Goal: Use online tool/utility: Utilize a website feature to perform a specific function

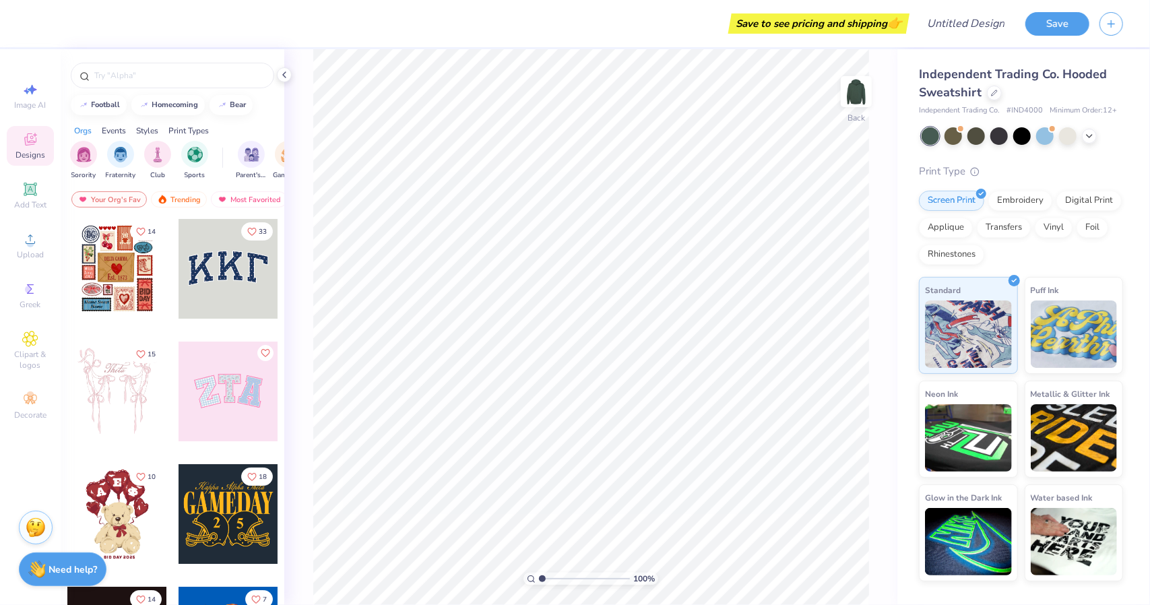
click at [231, 269] on div at bounding box center [228, 269] width 100 height 100
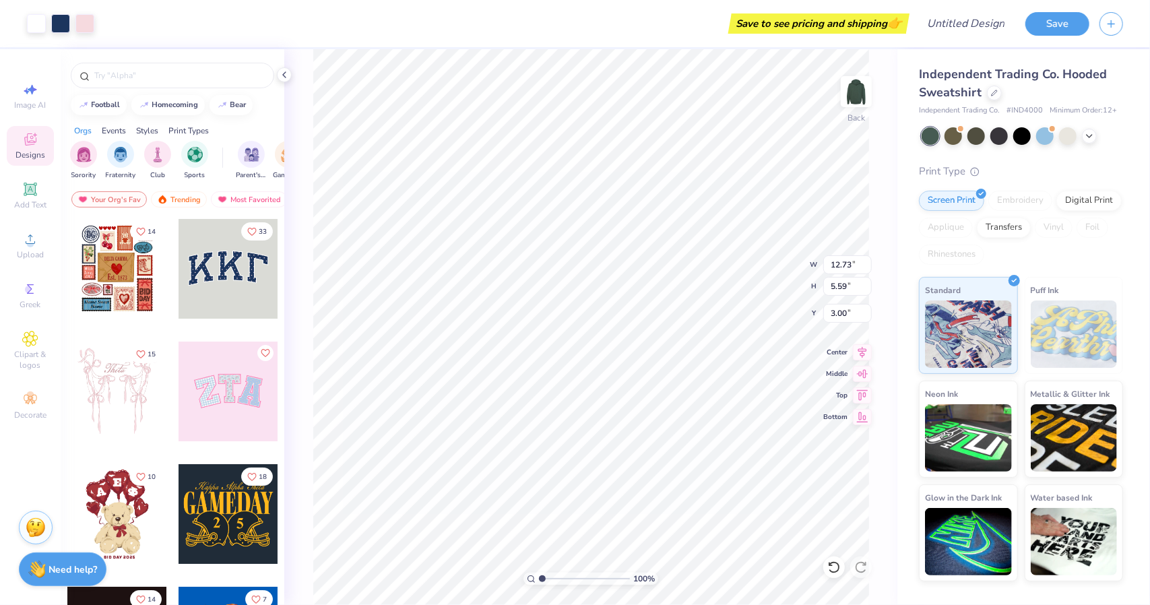
click at [195, 377] on div at bounding box center [228, 391] width 100 height 100
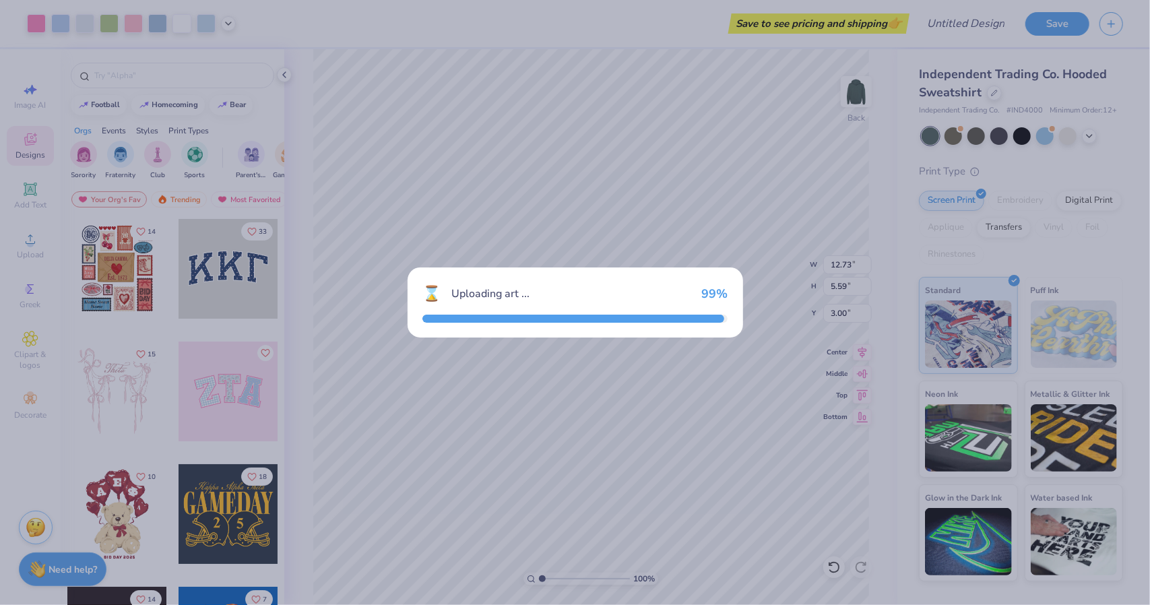
type input "11.84"
type input "5.93"
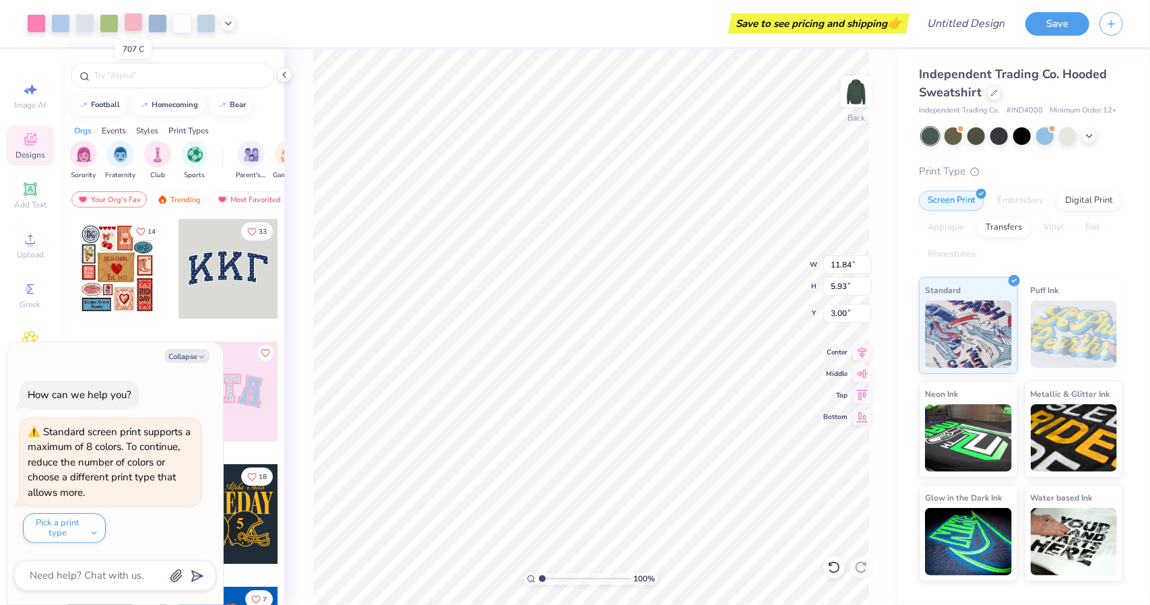
click at [136, 25] on div at bounding box center [133, 22] width 19 height 19
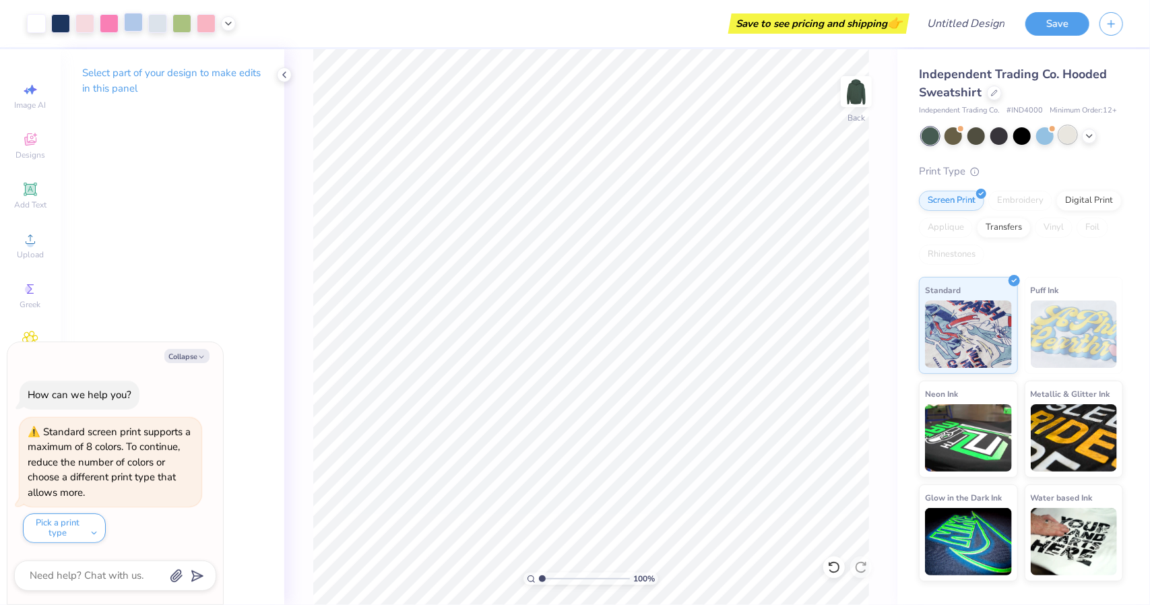
click at [1067, 139] on div at bounding box center [1068, 135] width 18 height 18
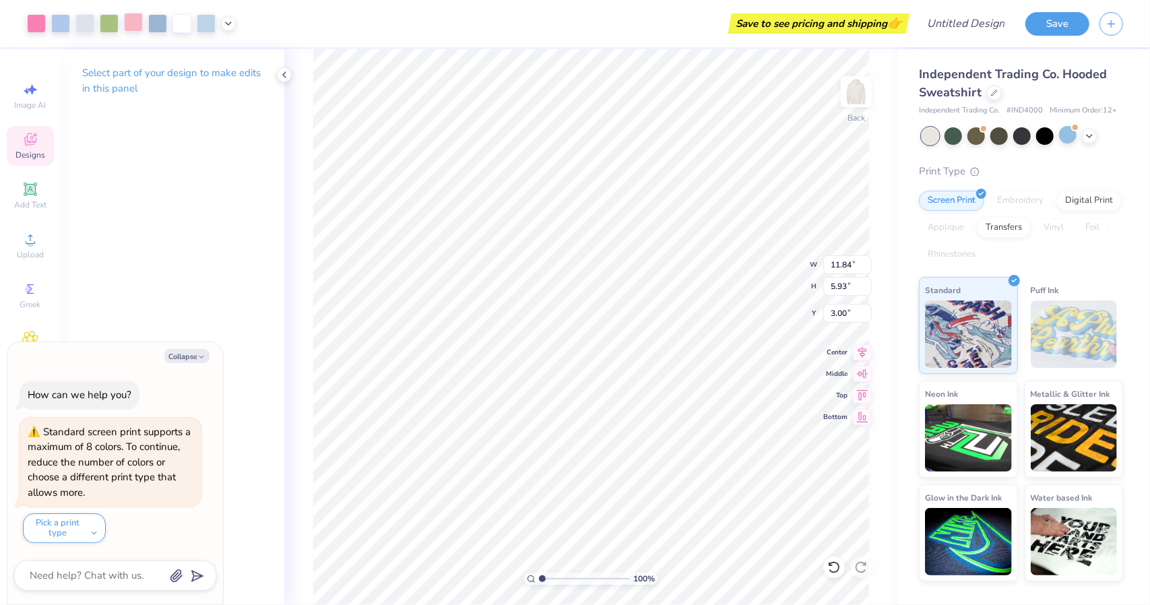
type textarea "x"
type input "8.07"
type textarea "x"
type input "12.73"
type input "5.59"
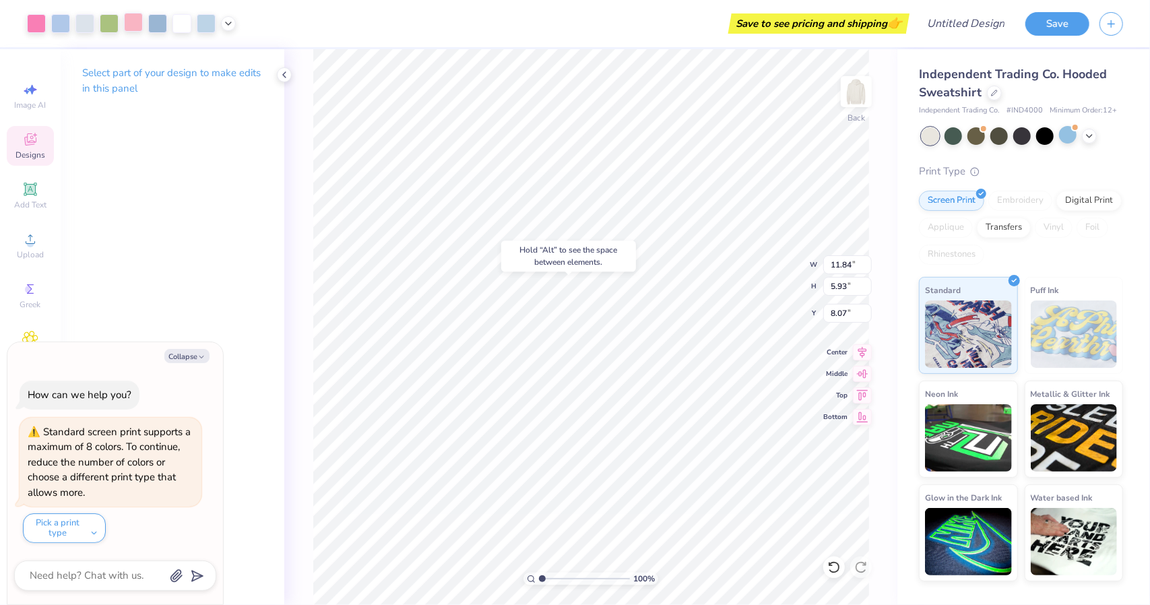
type input "3.00"
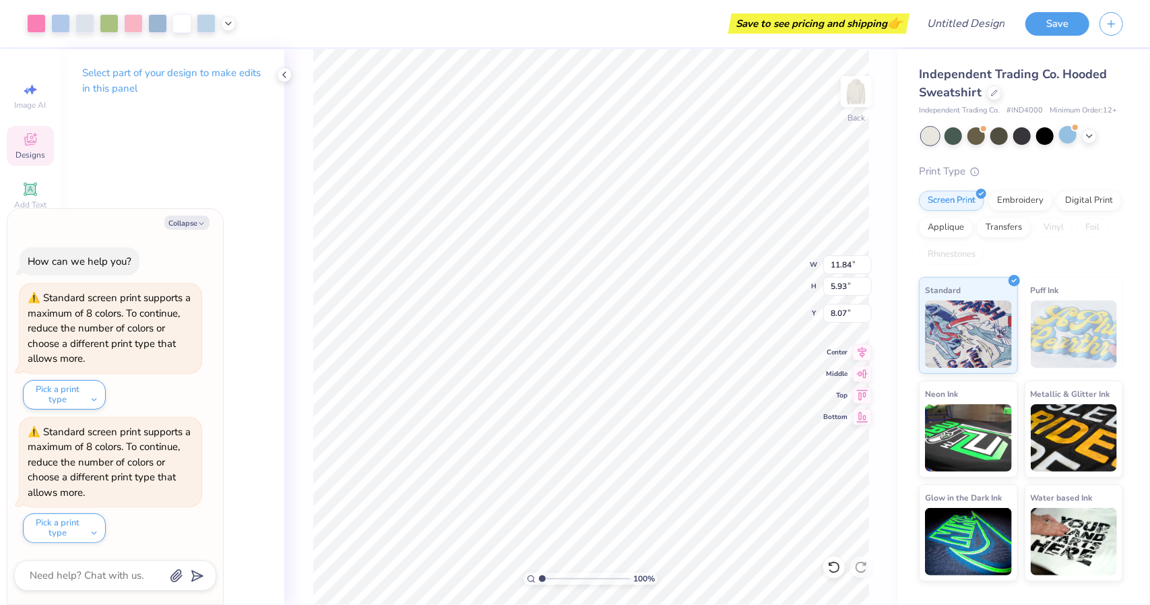
type textarea "x"
type input "1.75"
type textarea "x"
type input "2.08"
click at [283, 75] on polyline at bounding box center [284, 74] width 3 height 5
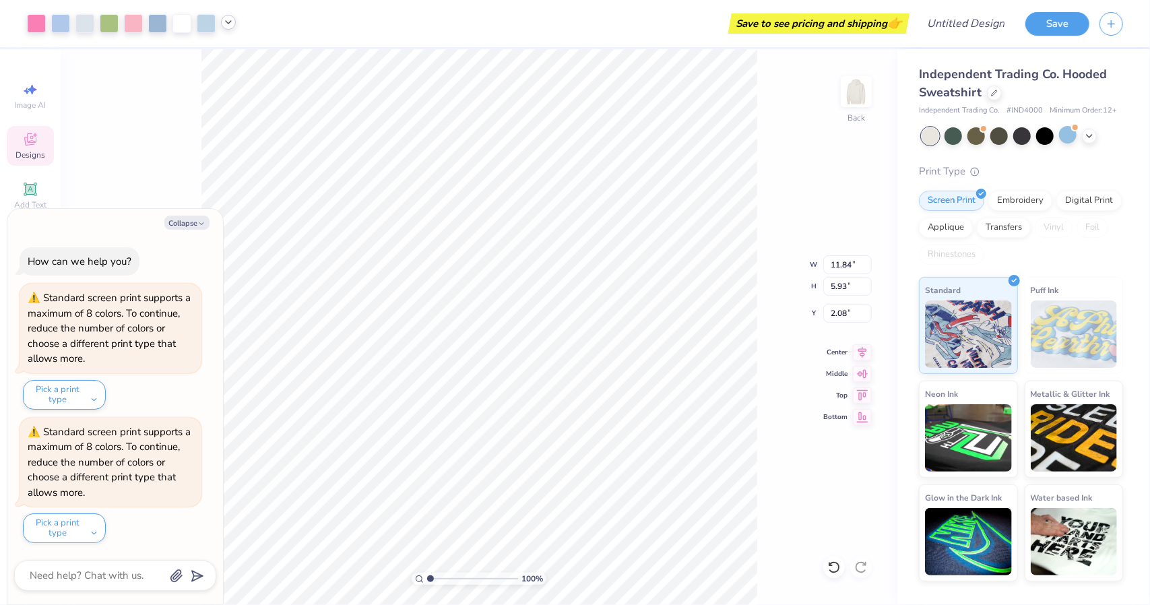
click at [224, 21] on icon at bounding box center [228, 22] width 11 height 11
click at [1092, 135] on icon at bounding box center [1089, 134] width 11 height 11
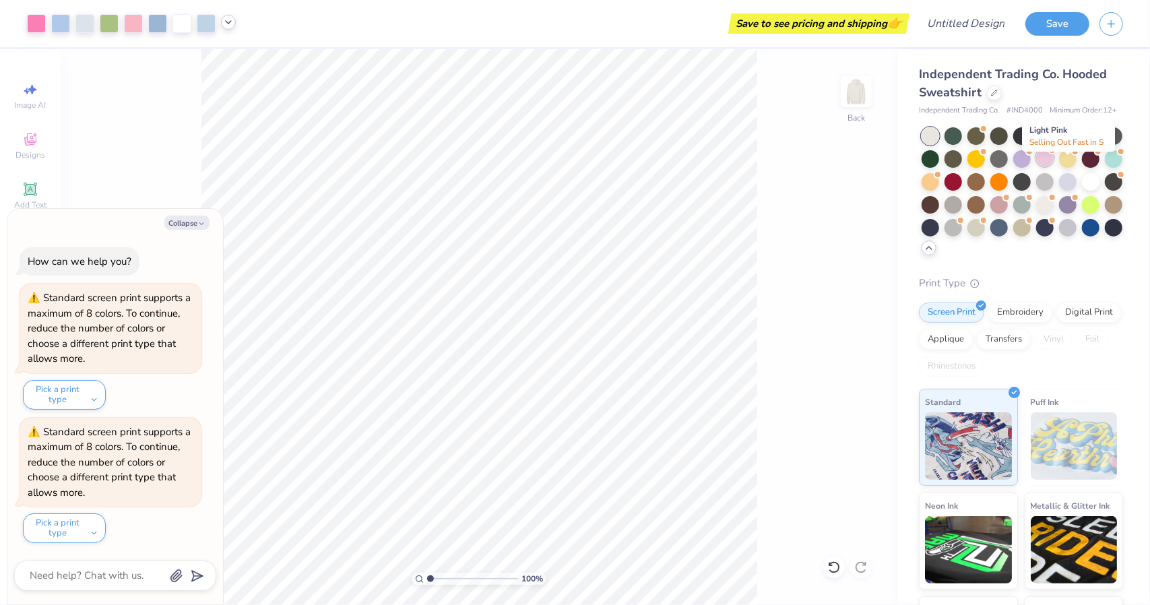
click at [1053, 166] on div at bounding box center [1045, 158] width 18 height 18
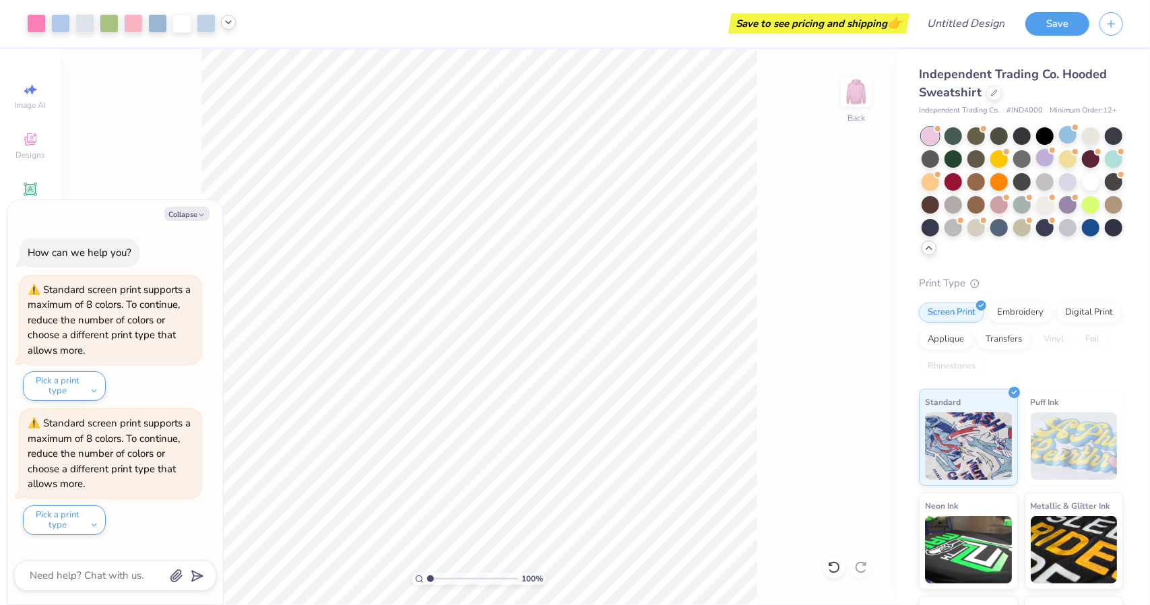
scroll to position [310, 0]
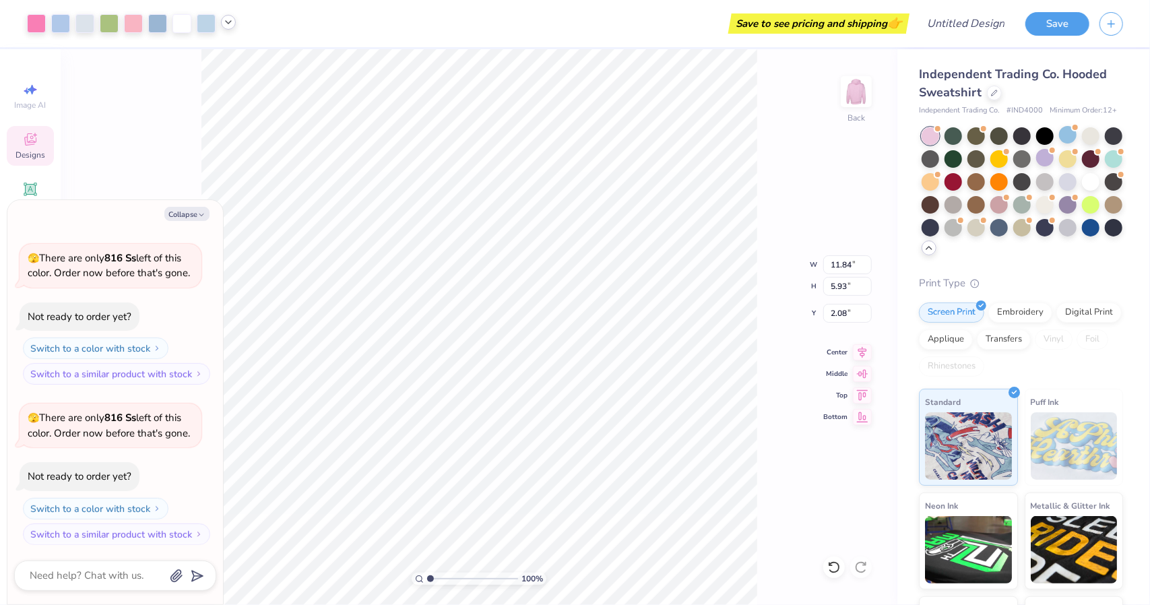
type textarea "x"
type input "3.00"
click at [194, 212] on button "Collapse" at bounding box center [186, 214] width 45 height 14
type textarea "x"
